Goal: Use online tool/utility: Utilize a website feature to perform a specific function

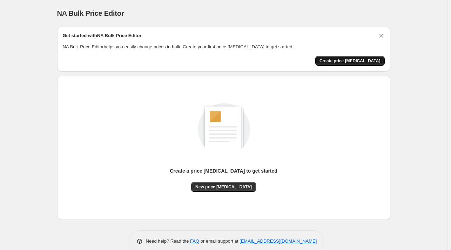
click at [354, 60] on span "Create price change job" at bounding box center [350, 61] width 61 height 6
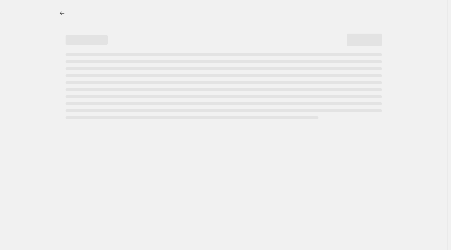
select select "percentage"
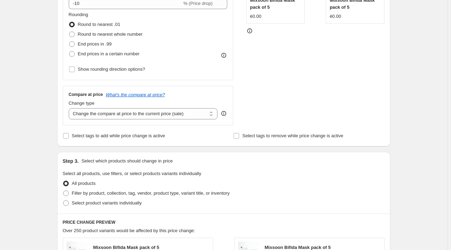
scroll to position [70, 0]
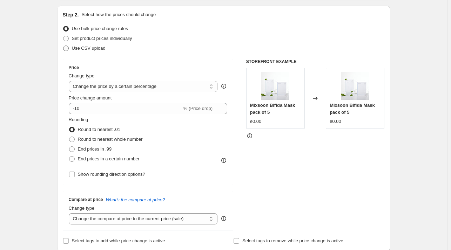
click at [84, 49] on span "Use CSV upload" at bounding box center [89, 48] width 34 height 5
click at [63, 46] on input "Use CSV upload" at bounding box center [63, 46] width 0 height 0
radio input "true"
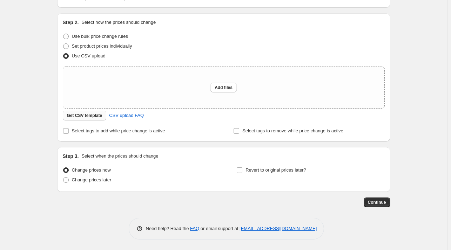
click at [86, 113] on span "Get CSV template" at bounding box center [84, 116] width 35 height 6
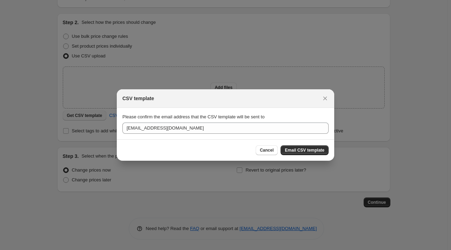
scroll to position [0, 0]
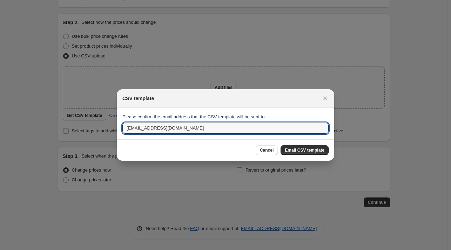
drag, startPoint x: 151, startPoint y: 130, endPoint x: 103, endPoint y: 128, distance: 47.4
click at [103, 250] on div "CSV template Please confirm the email address that the CSV template will be sen…" at bounding box center [225, 250] width 451 height 0
type input "ecommgr@westlakegroup.ae"
click at [308, 152] on span "Email CSV template" at bounding box center [305, 151] width 40 height 6
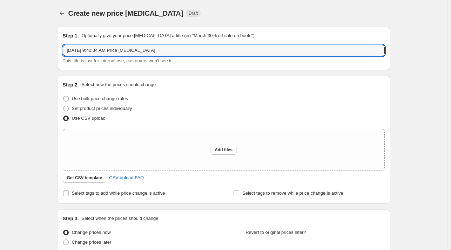
drag, startPoint x: 195, startPoint y: 48, endPoint x: 60, endPoint y: 48, distance: 135.8
click at [60, 48] on div "Step 1. Optionally give your price change job a title (eg "March 30% off sale o…" at bounding box center [223, 48] width 333 height 43
type input "BULK PRICE UPDATE"
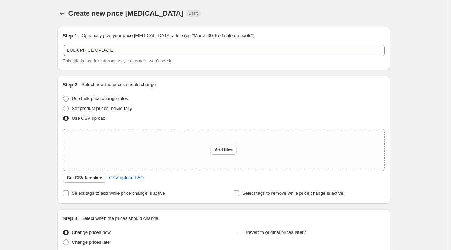
click at [48, 103] on div "Create new price change job. This page is ready Create new price change job Dra…" at bounding box center [223, 156] width 447 height 313
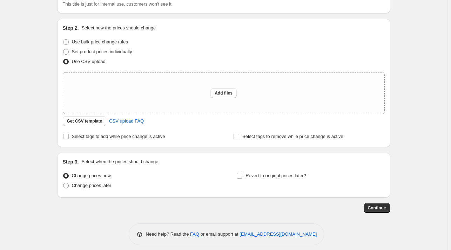
scroll to position [62, 0]
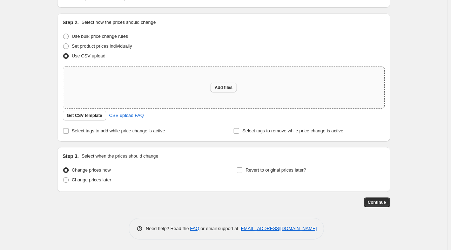
click at [222, 87] on span "Add files" at bounding box center [224, 88] width 18 height 6
type input "C:\fakepath\price update for Xbeauty.csv"
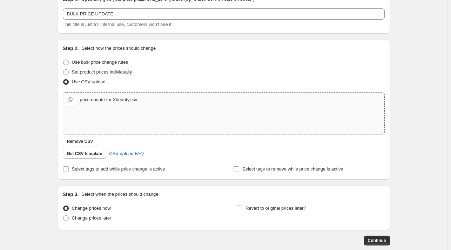
scroll to position [74, 0]
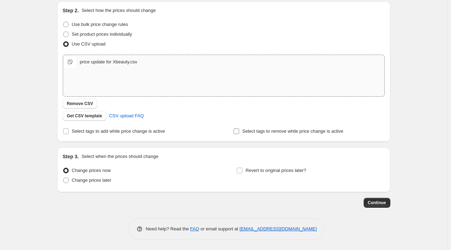
click at [237, 131] on input "Select tags to remove while price change is active" at bounding box center [237, 132] width 6 height 6
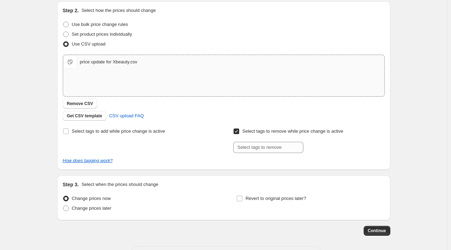
click at [237, 131] on input "Select tags to remove while price change is active" at bounding box center [237, 132] width 6 height 6
checkbox input "false"
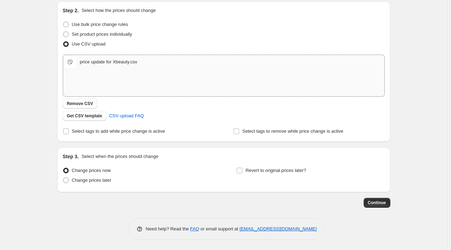
click at [102, 137] on div "Step 2. Select how the prices should change Use bulk price change rules Set pro…" at bounding box center [223, 71] width 333 height 141
click at [102, 134] on span "Select tags to add while price change is active" at bounding box center [118, 131] width 93 height 7
click at [69, 134] on input "Select tags to add while price change is active" at bounding box center [66, 132] width 6 height 6
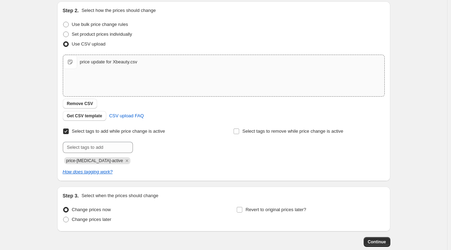
click at [93, 128] on span "Select tags to add while price change is active" at bounding box center [118, 131] width 93 height 7
click at [69, 129] on input "Select tags to add while price change is active" at bounding box center [66, 132] width 6 height 6
checkbox input "false"
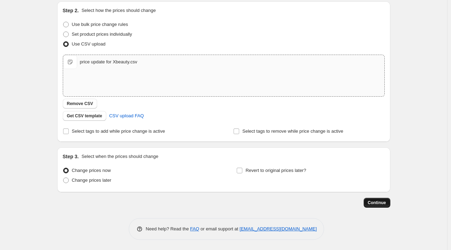
click at [374, 202] on span "Continue" at bounding box center [377, 203] width 18 height 6
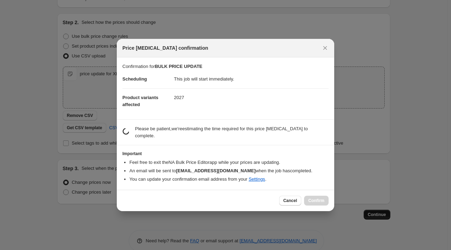
scroll to position [0, 0]
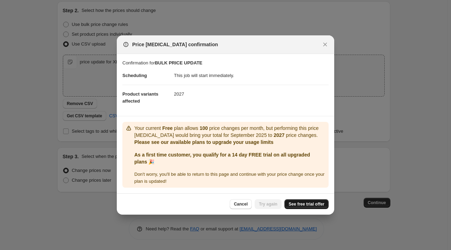
click at [303, 206] on span "See free trial offer" at bounding box center [307, 205] width 36 height 6
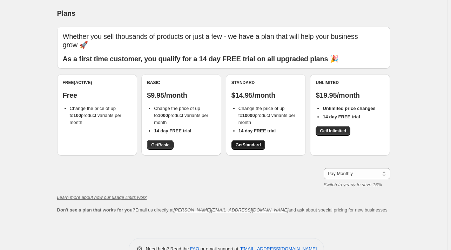
click at [256, 147] on span "Get Standard" at bounding box center [248, 145] width 25 height 6
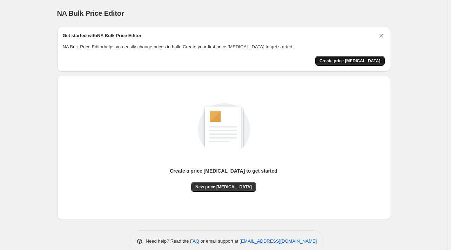
click at [354, 60] on span "Create price [MEDICAL_DATA]" at bounding box center [350, 61] width 61 height 6
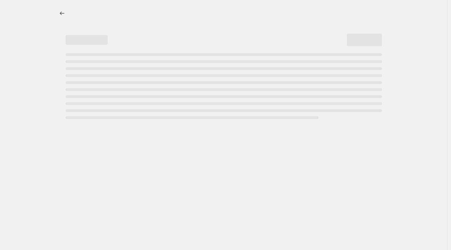
select select "percentage"
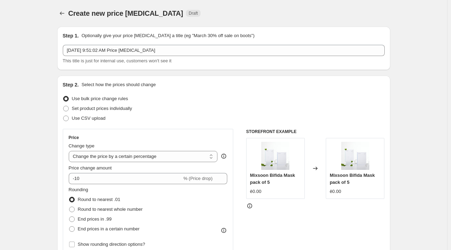
click at [168, 58] on span "This title is just for internal use, customers won't see it" at bounding box center [117, 60] width 109 height 5
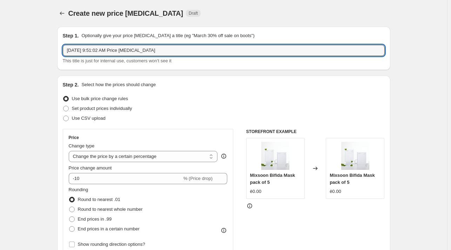
drag, startPoint x: 164, startPoint y: 51, endPoint x: 17, endPoint y: 55, distance: 146.7
type input "Bulk Price Update"
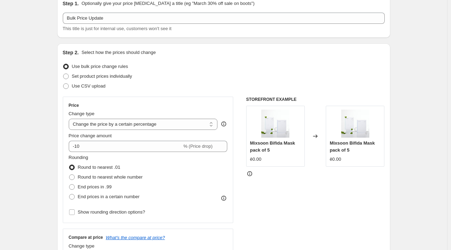
scroll to position [70, 0]
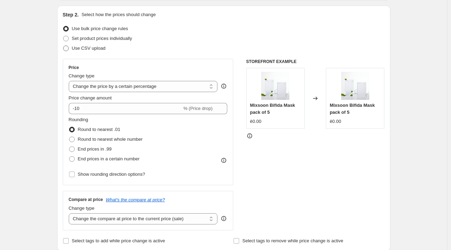
click at [85, 46] on span "Use CSV upload" at bounding box center [89, 48] width 34 height 5
click at [63, 46] on input "Use CSV upload" at bounding box center [63, 46] width 0 height 0
radio input "true"
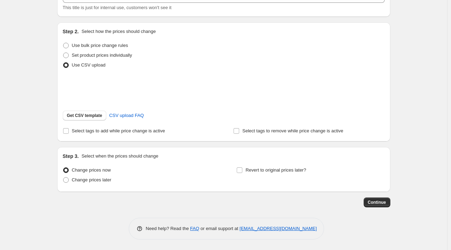
scroll to position [62, 0]
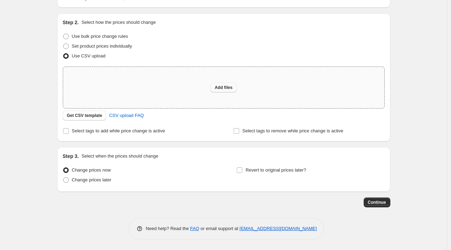
click at [225, 85] on span "Add files" at bounding box center [224, 88] width 18 height 6
type input "C:\fakepath\price update for Xbeauty.csv"
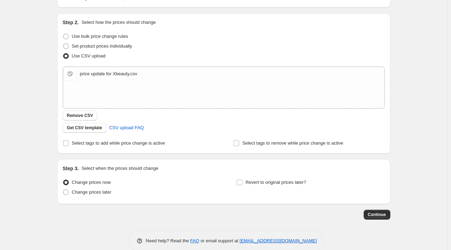
click at [383, 222] on div "Step 1. Optionally give your price [MEDICAL_DATA] a title (eg "March 30% off sa…" at bounding box center [223, 106] width 333 height 294
click at [381, 213] on span "Continue" at bounding box center [377, 215] width 18 height 6
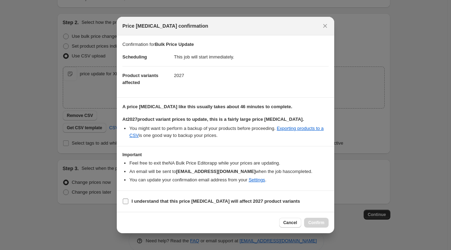
click at [155, 201] on b "I understand that this price [MEDICAL_DATA] will affect 2027 product variants" at bounding box center [216, 201] width 169 height 5
click at [128, 201] on input "I understand that this price [MEDICAL_DATA] will affect 2027 product variants" at bounding box center [126, 202] width 6 height 6
checkbox input "true"
click at [319, 219] on button "Confirm" at bounding box center [316, 223] width 25 height 10
